Goal: Task Accomplishment & Management: Use online tool/utility

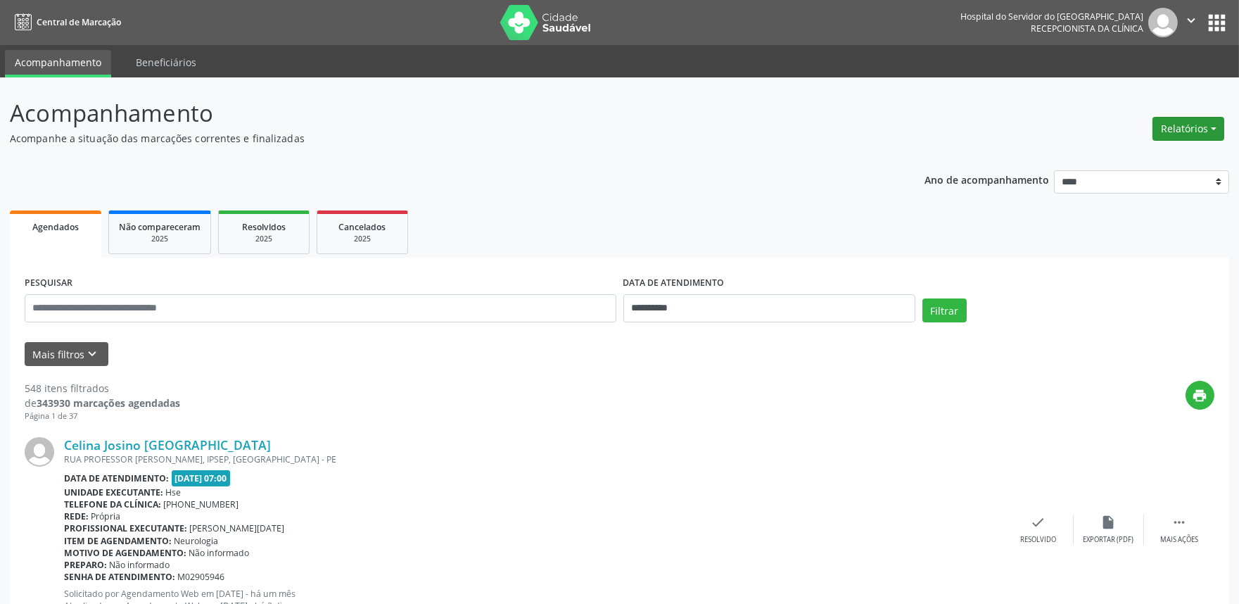
click at [1177, 120] on button "Relatórios" at bounding box center [1189, 129] width 72 height 24
click at [1165, 148] on link "Agendamentos" at bounding box center [1148, 158] width 151 height 20
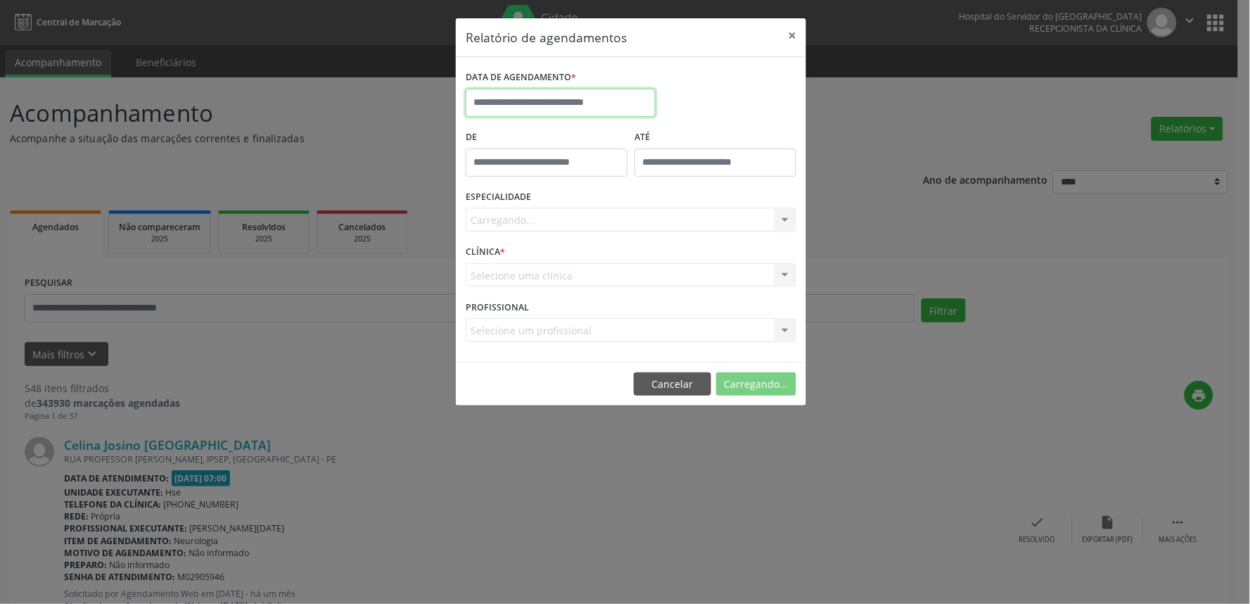
click at [588, 113] on input "text" at bounding box center [561, 103] width 190 height 28
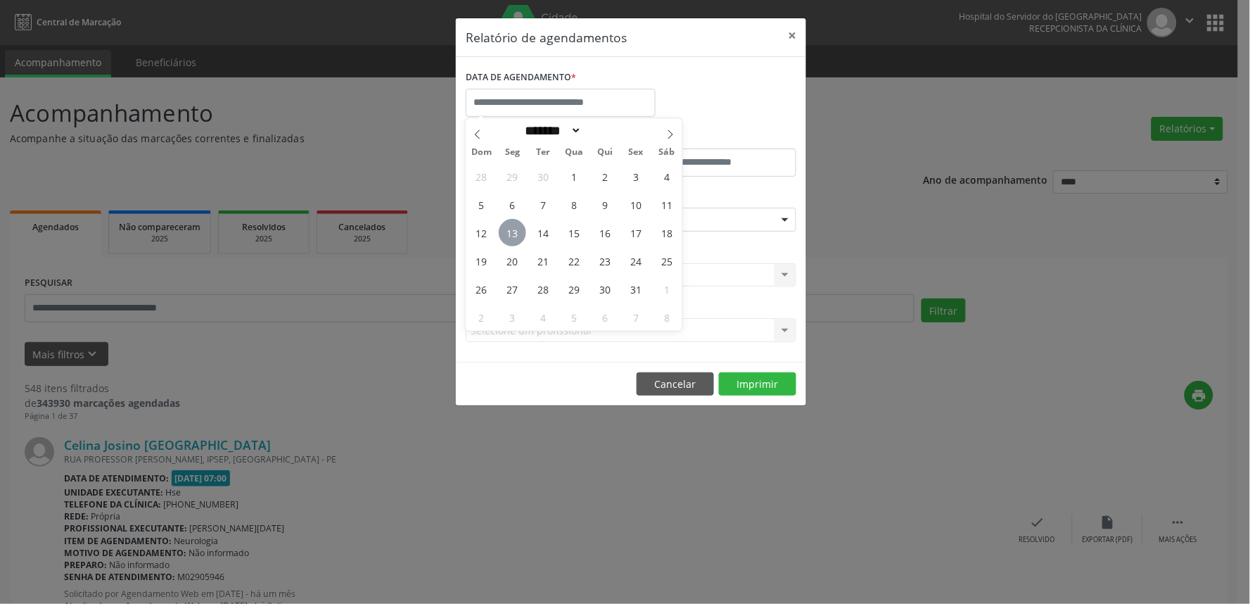
click at [510, 243] on span "13" at bounding box center [512, 232] width 27 height 27
type input "**********"
click at [510, 243] on span "13" at bounding box center [512, 232] width 27 height 27
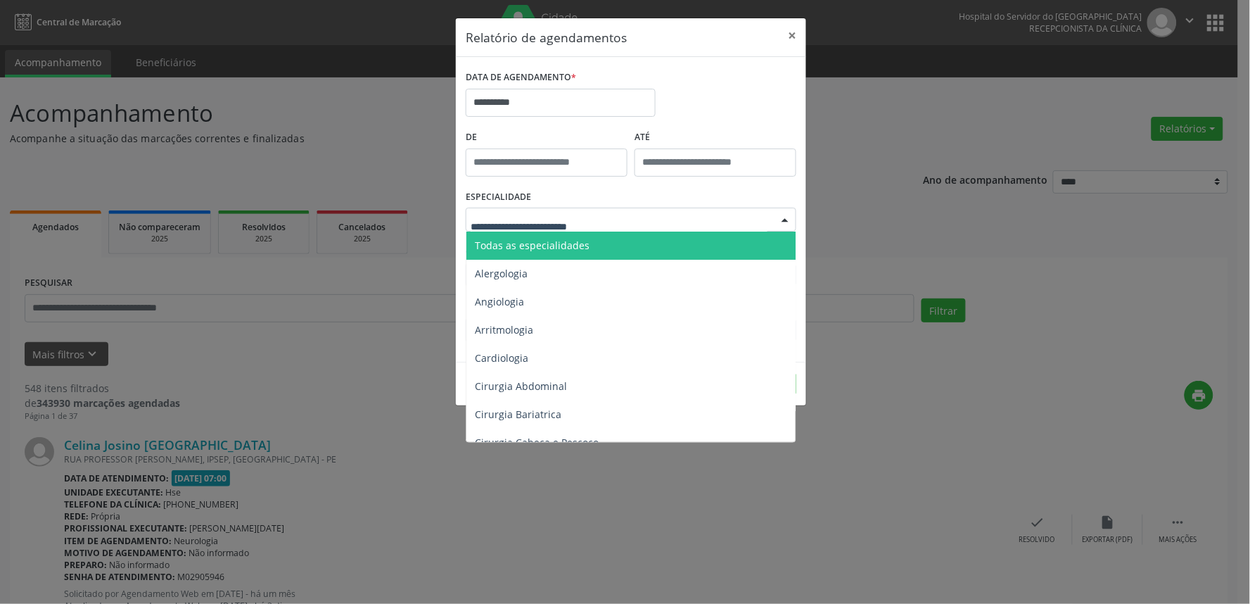
click at [546, 247] on span "Todas as especialidades" at bounding box center [532, 245] width 115 height 13
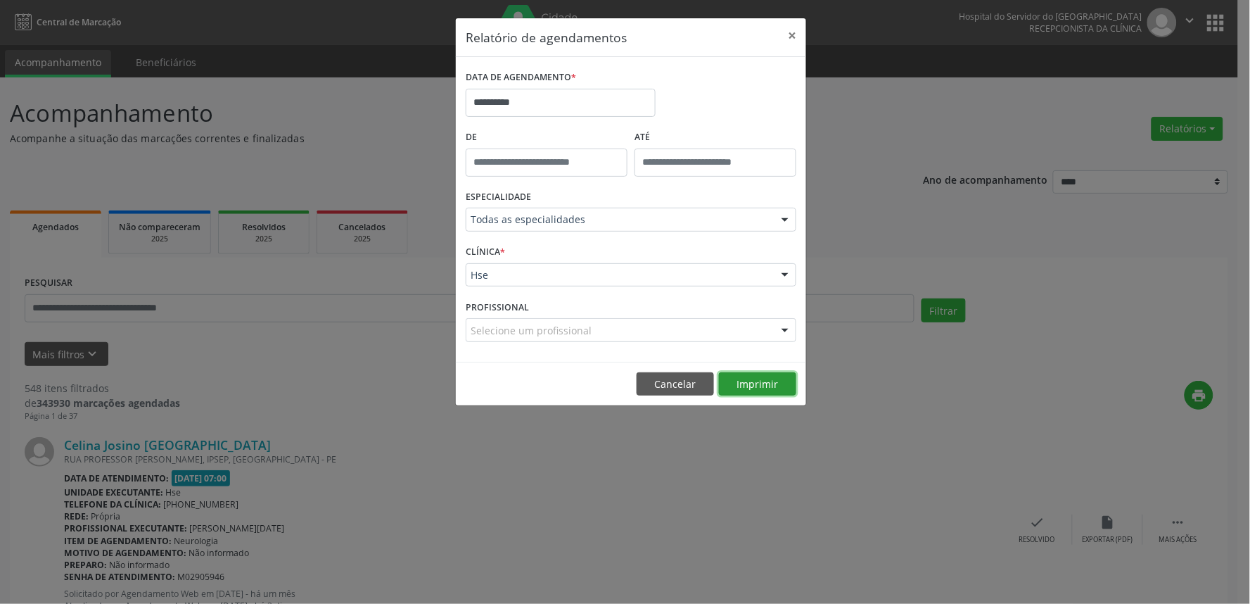
click at [759, 374] on button "Imprimir" at bounding box center [757, 384] width 77 height 24
click at [792, 35] on button "×" at bounding box center [792, 35] width 28 height 34
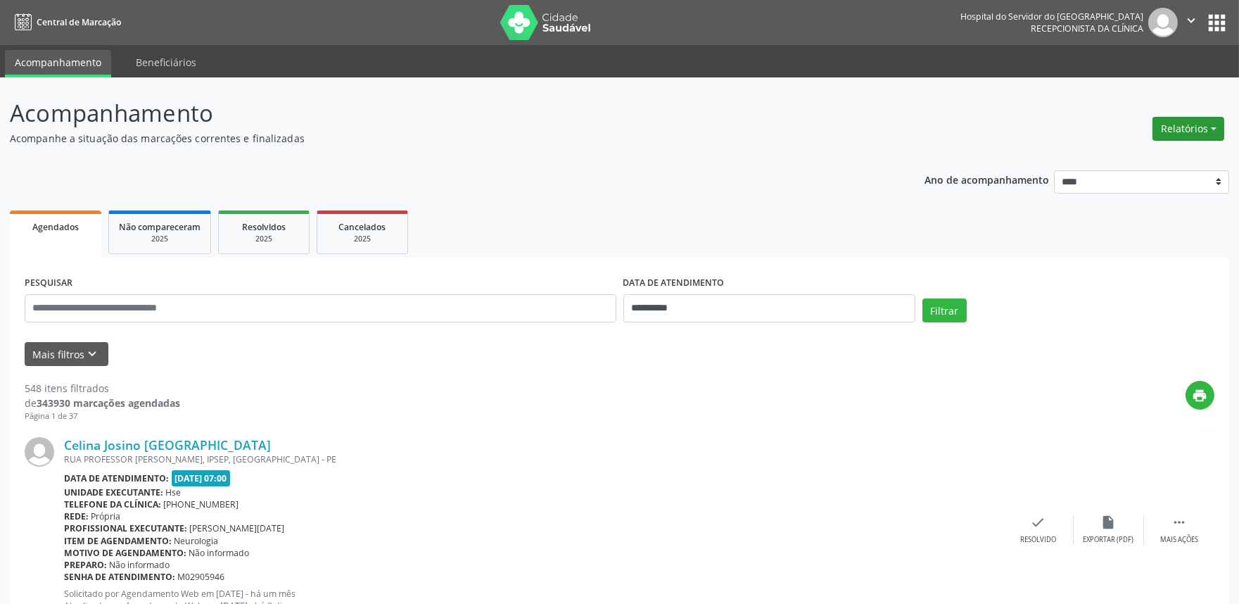
click at [1192, 123] on button "Relatórios" at bounding box center [1189, 129] width 72 height 24
click at [1131, 152] on link "Agendamentos" at bounding box center [1148, 158] width 151 height 20
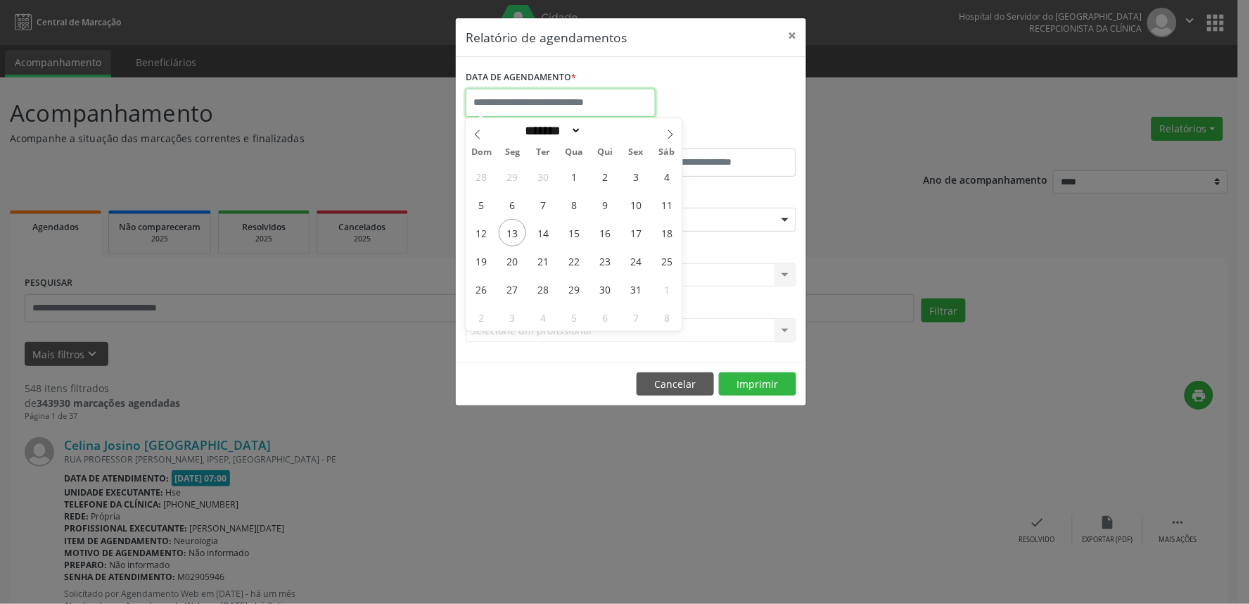
click at [583, 99] on input "text" at bounding box center [561, 103] width 190 height 28
click at [545, 238] on span "14" at bounding box center [543, 232] width 27 height 27
type input "**********"
click at [545, 238] on span "14" at bounding box center [543, 232] width 27 height 27
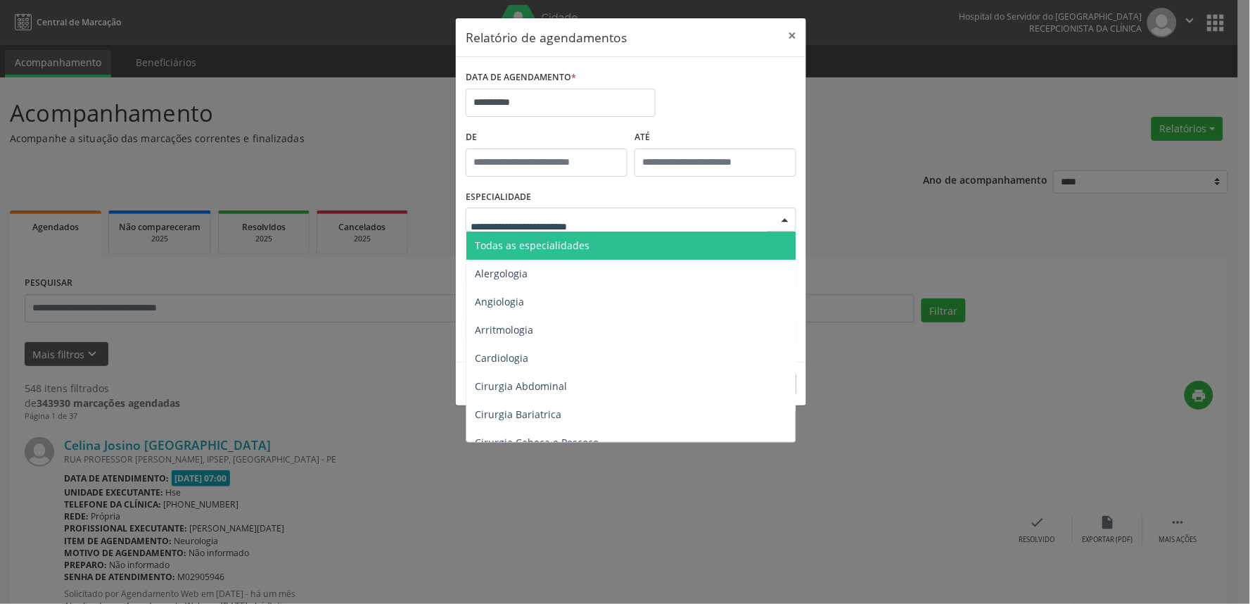
click at [536, 243] on span "Todas as especialidades" at bounding box center [532, 245] width 115 height 13
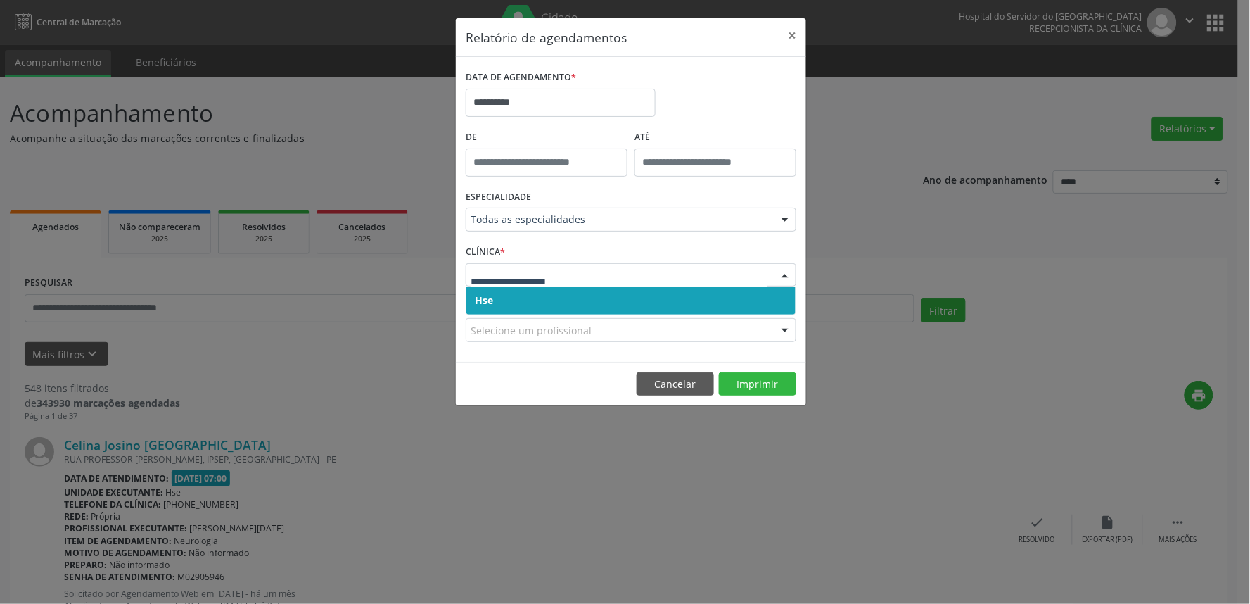
click at [509, 307] on span "Hse" at bounding box center [631, 300] width 329 height 28
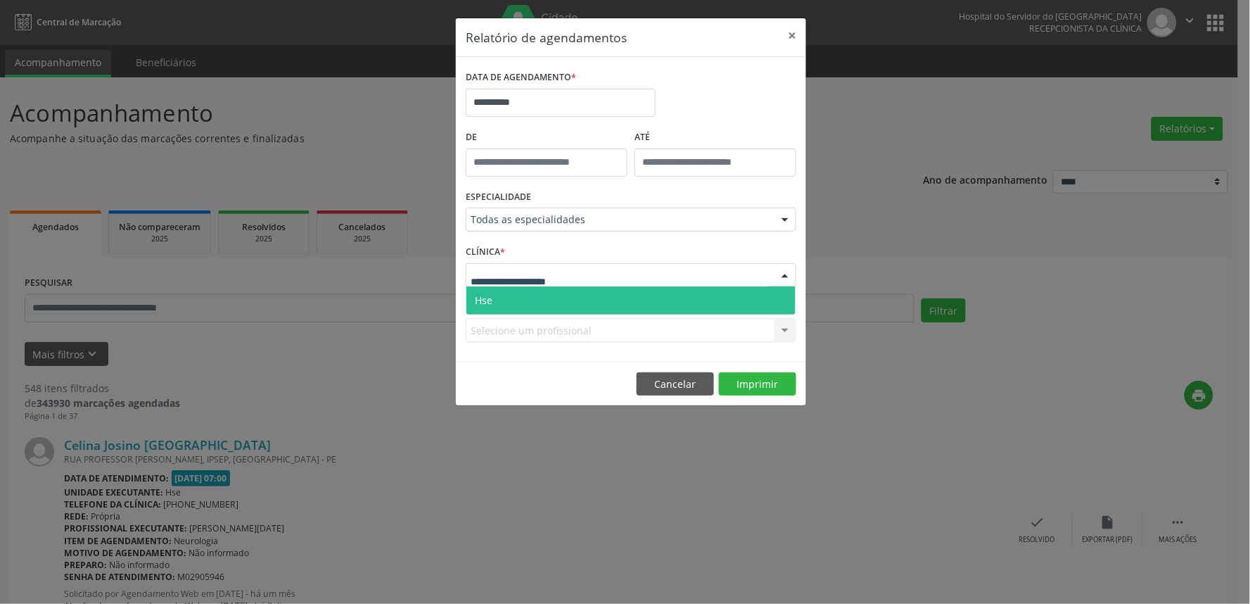
click at [514, 307] on span "Hse" at bounding box center [631, 300] width 329 height 28
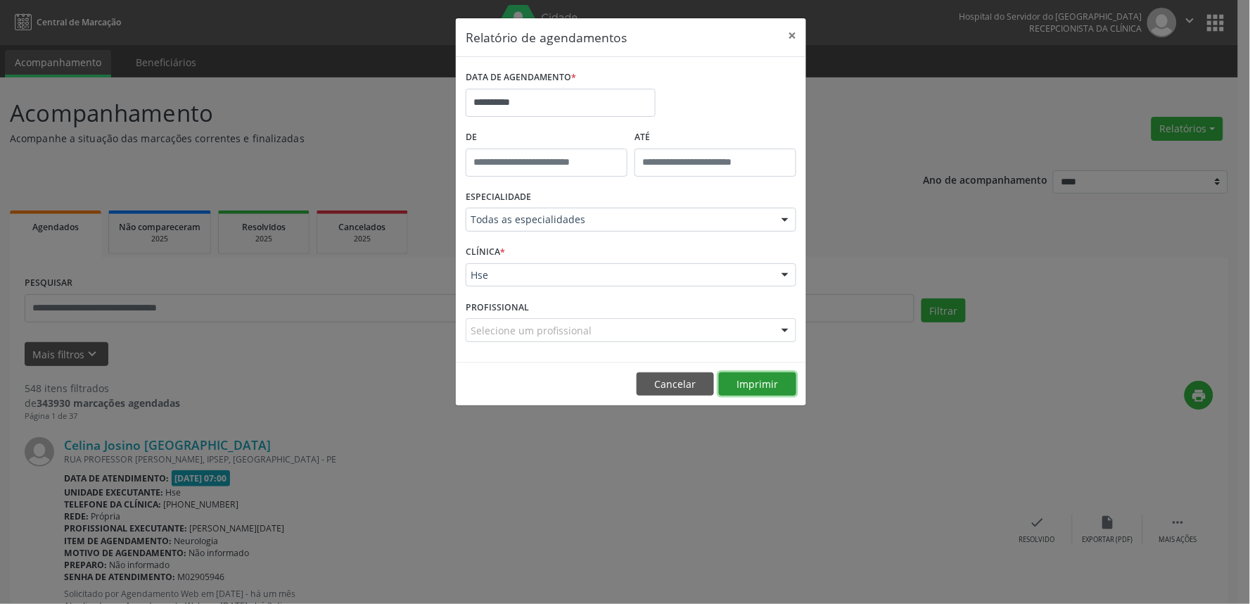
click at [756, 381] on button "Imprimir" at bounding box center [757, 384] width 77 height 24
